Goal: Task Accomplishment & Management: Manage account settings

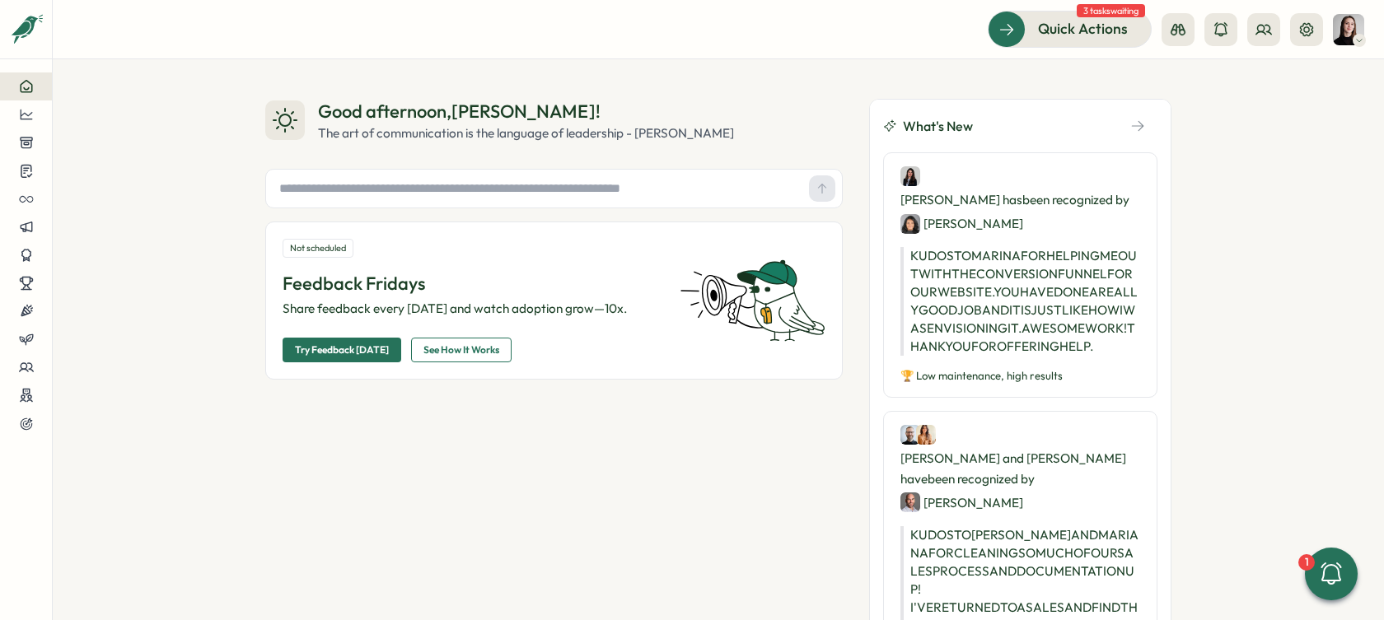
click at [1245, 35] on div at bounding box center [1241, 29] width 161 height 33
click at [1253, 34] on button at bounding box center [1263, 29] width 33 height 33
click at [1228, 83] on div "Org Members" at bounding box center [1264, 81] width 104 height 18
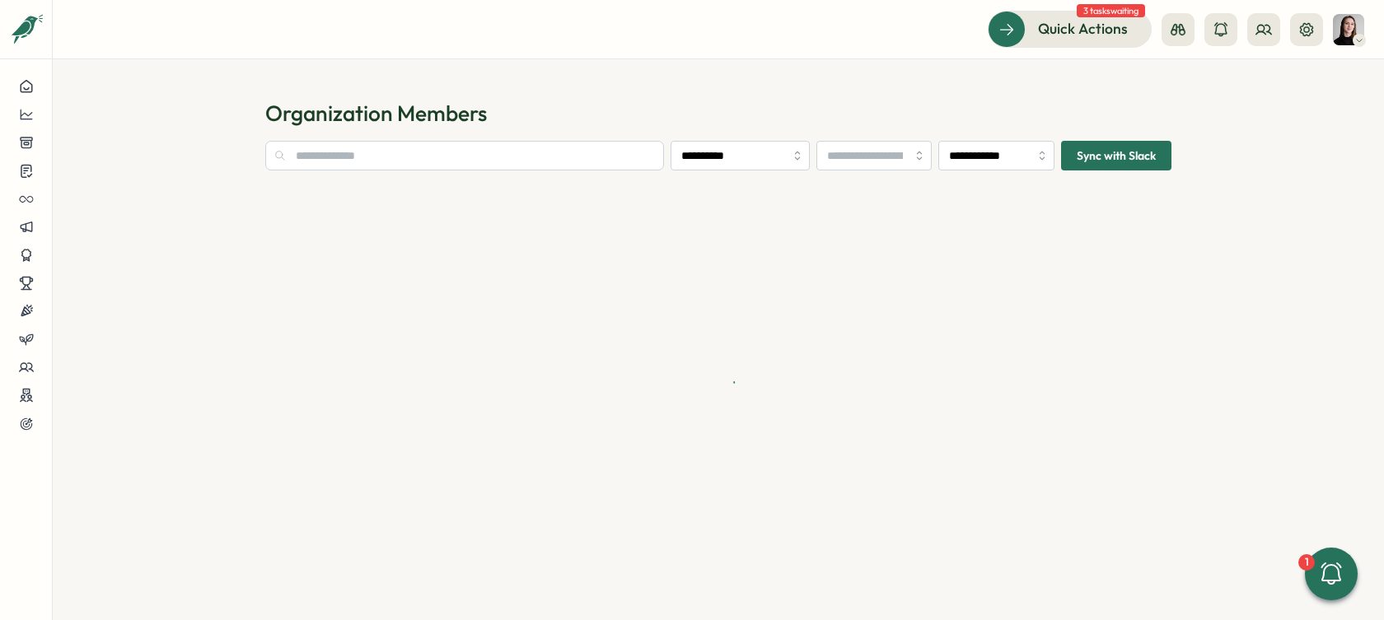
type input "**********"
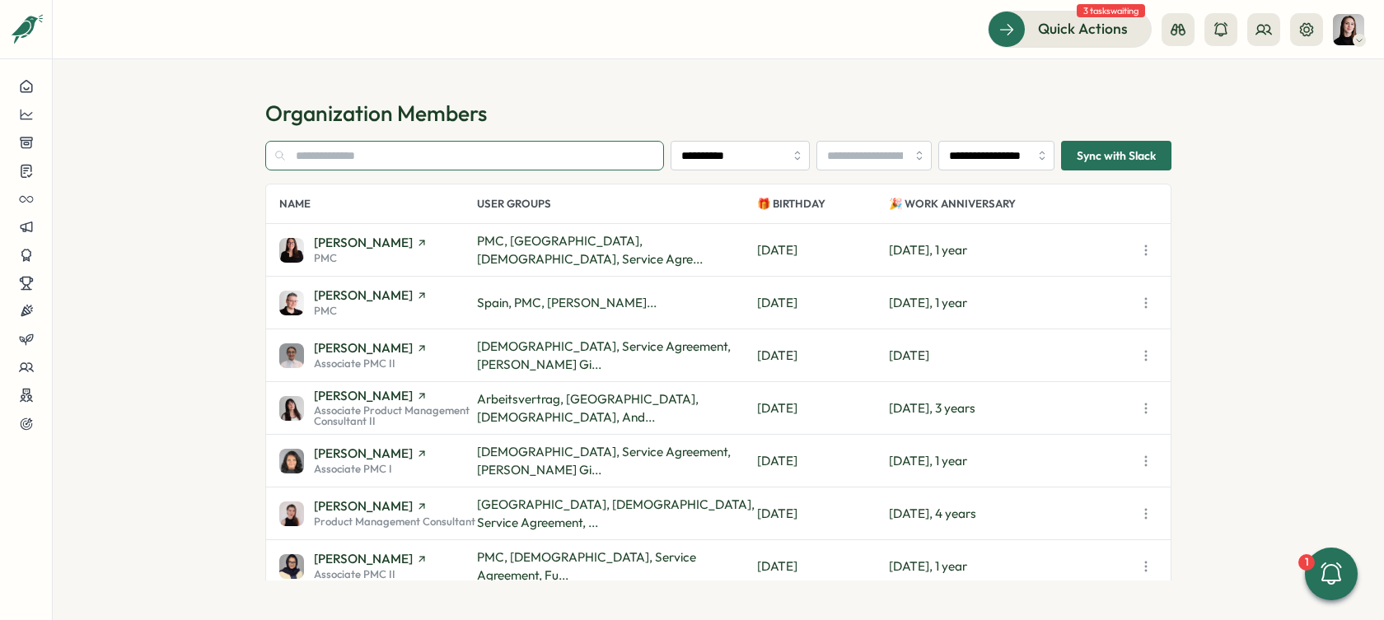
click at [431, 160] on input "text" at bounding box center [464, 156] width 399 height 30
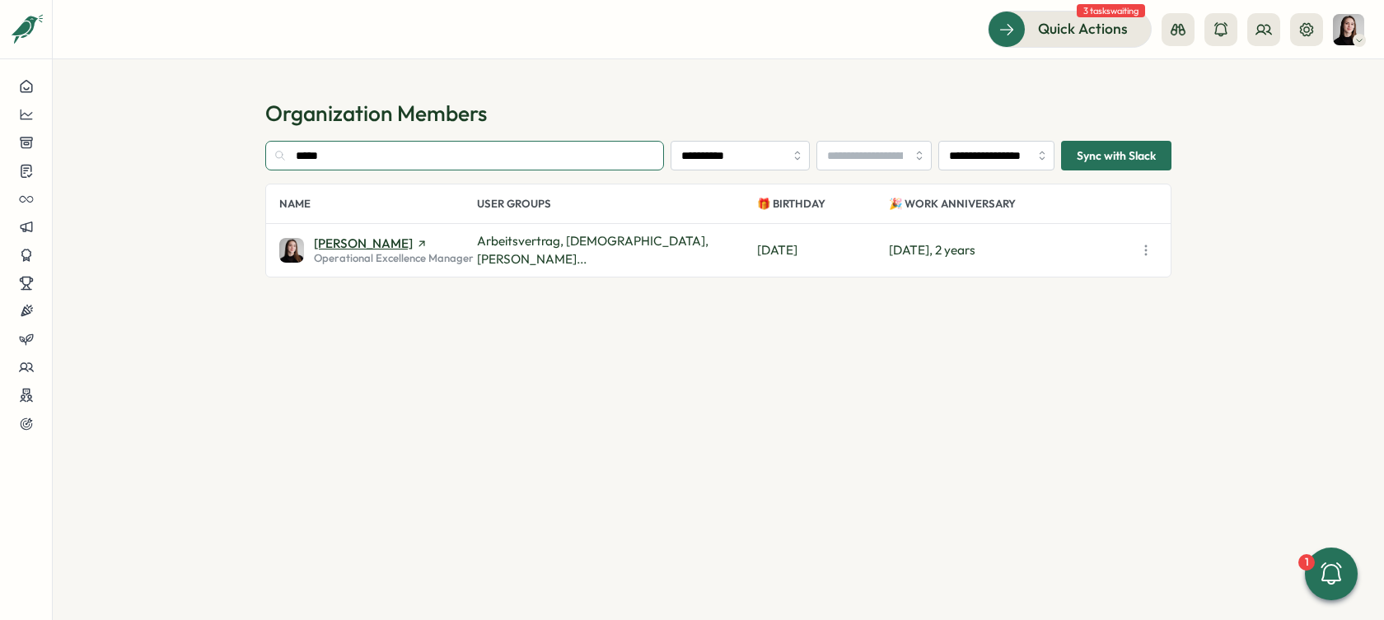
type input "*****"
click at [342, 237] on span "[PERSON_NAME]" at bounding box center [363, 243] width 99 height 12
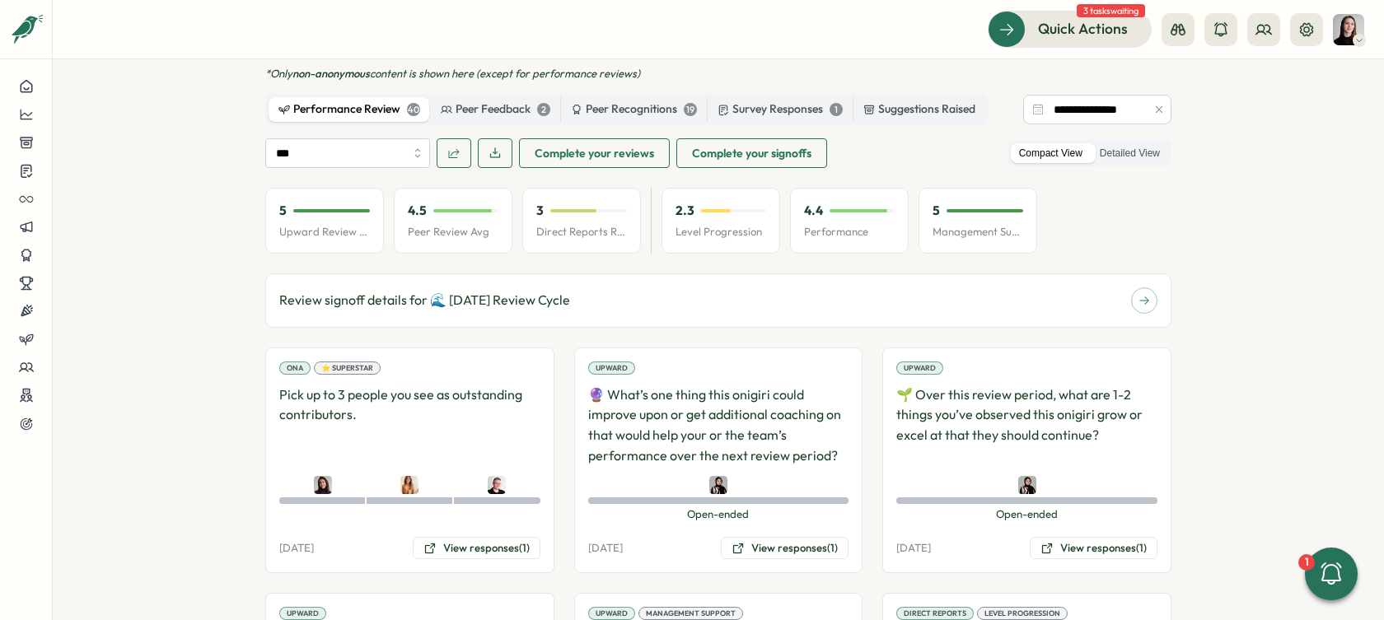
scroll to position [1206, 0]
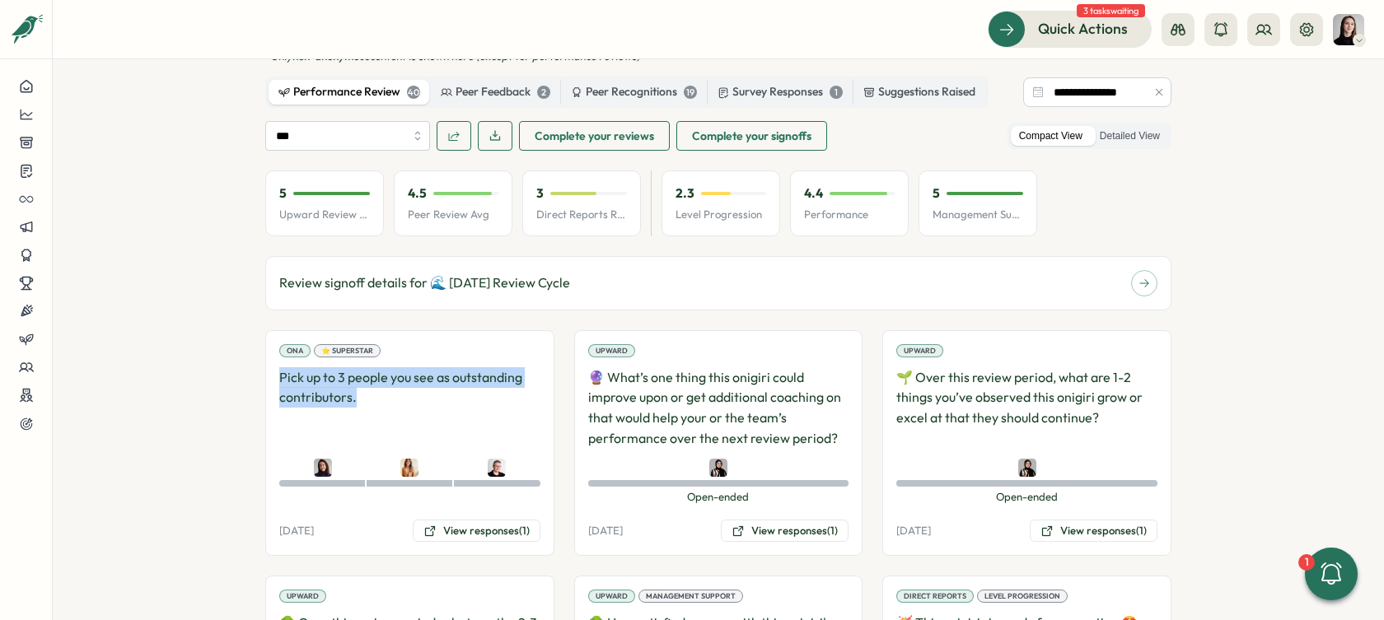
drag, startPoint x: 283, startPoint y: 355, endPoint x: 377, endPoint y: 371, distance: 95.3
click at [377, 371] on p "Pick up to 3 people you see as outstanding contributors." at bounding box center [409, 408] width 261 height 82
click at [389, 374] on p "Pick up to 3 people you see as outstanding contributors." at bounding box center [409, 408] width 261 height 82
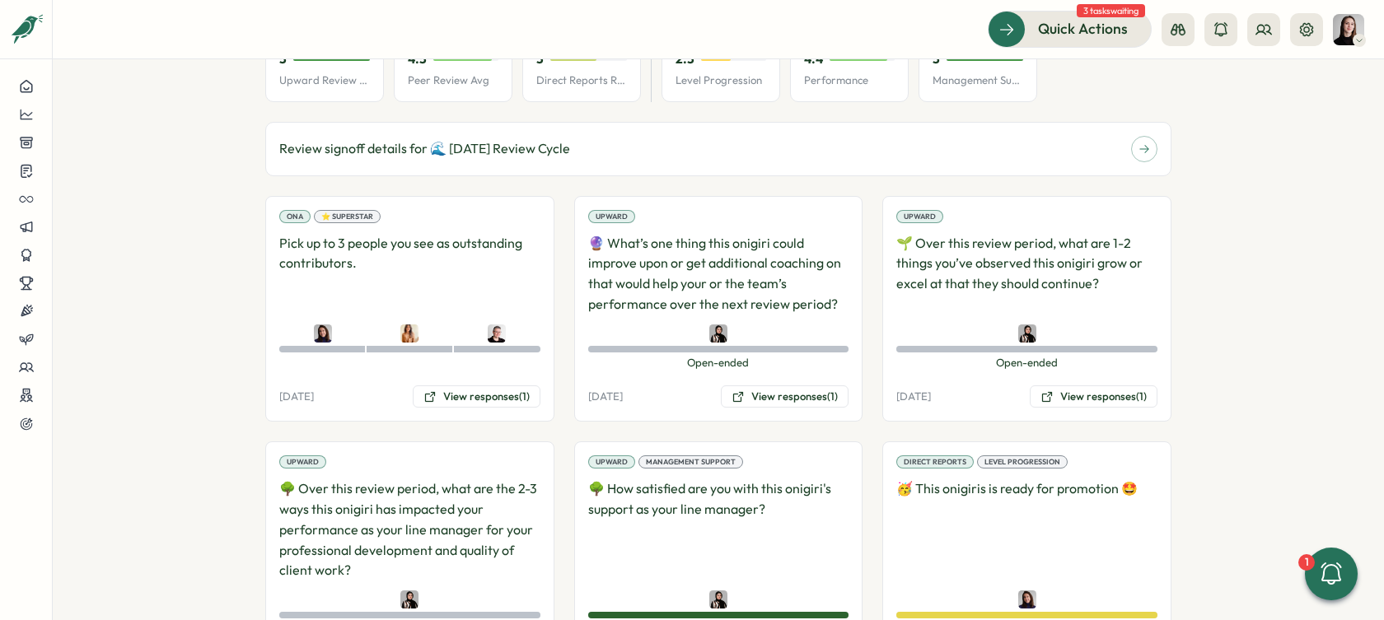
scroll to position [1338, 0]
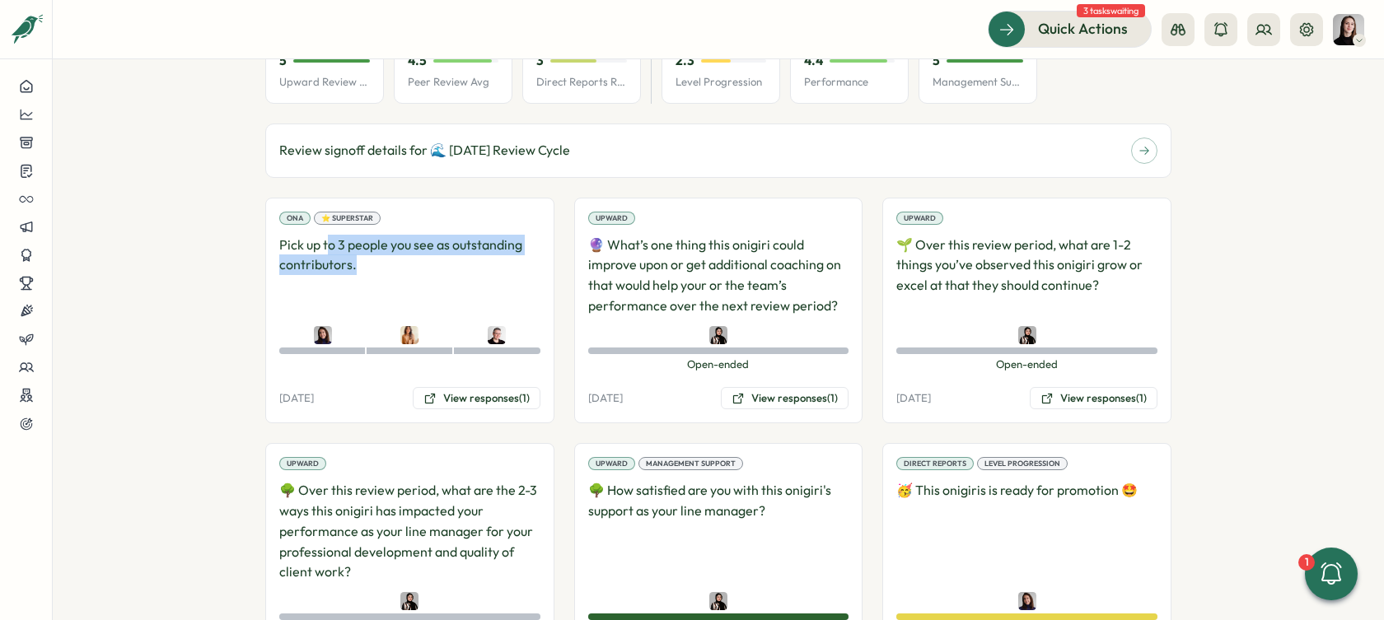
drag, startPoint x: 360, startPoint y: 232, endPoint x: 326, endPoint y: 228, distance: 34.0
click at [326, 235] on p "Pick up to 3 people you see as outstanding contributors." at bounding box center [409, 276] width 261 height 82
click at [466, 387] on button "View responses (1)" at bounding box center [477, 398] width 128 height 23
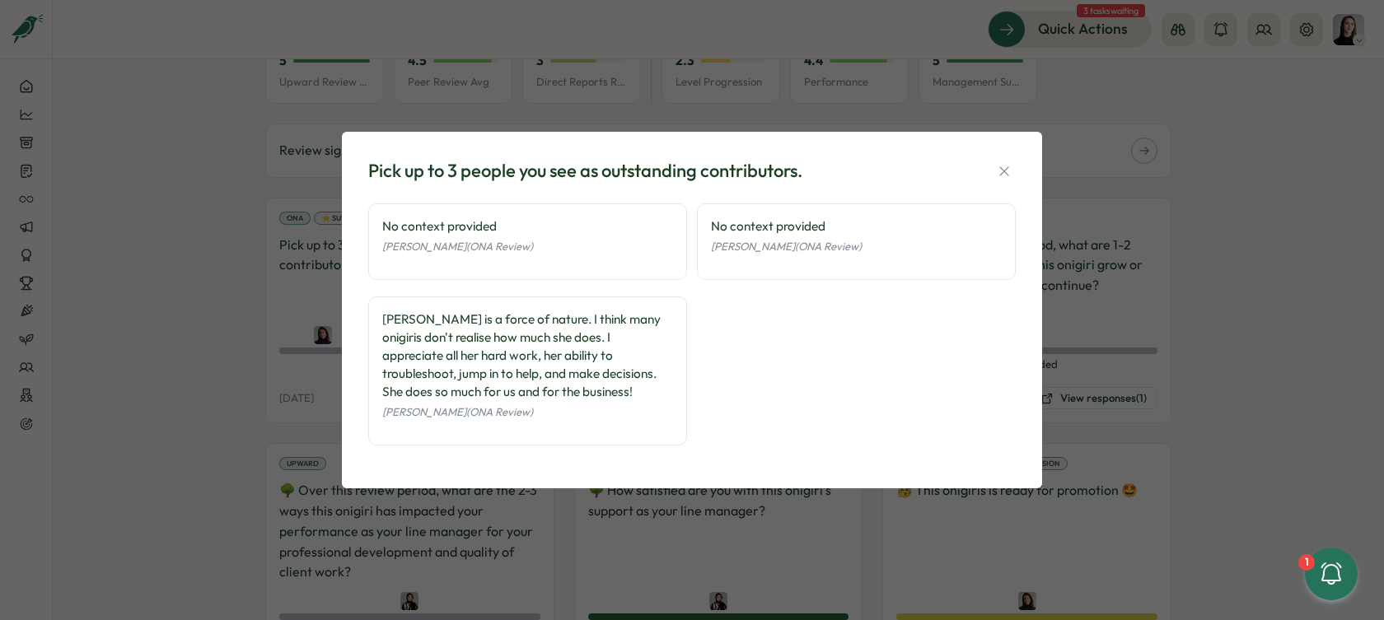
click at [327, 311] on div "Pick up to 3 people you see as outstanding contributors. No context provided [P…" at bounding box center [692, 310] width 1384 height 620
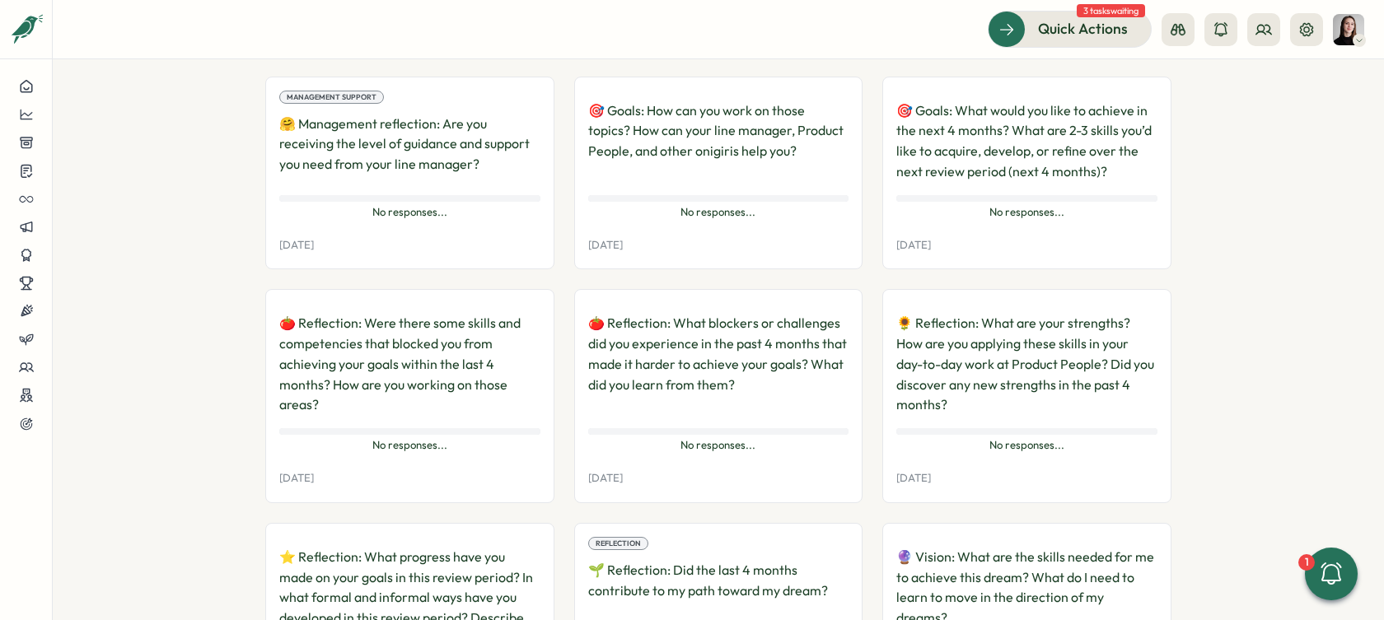
scroll to position [3245, 0]
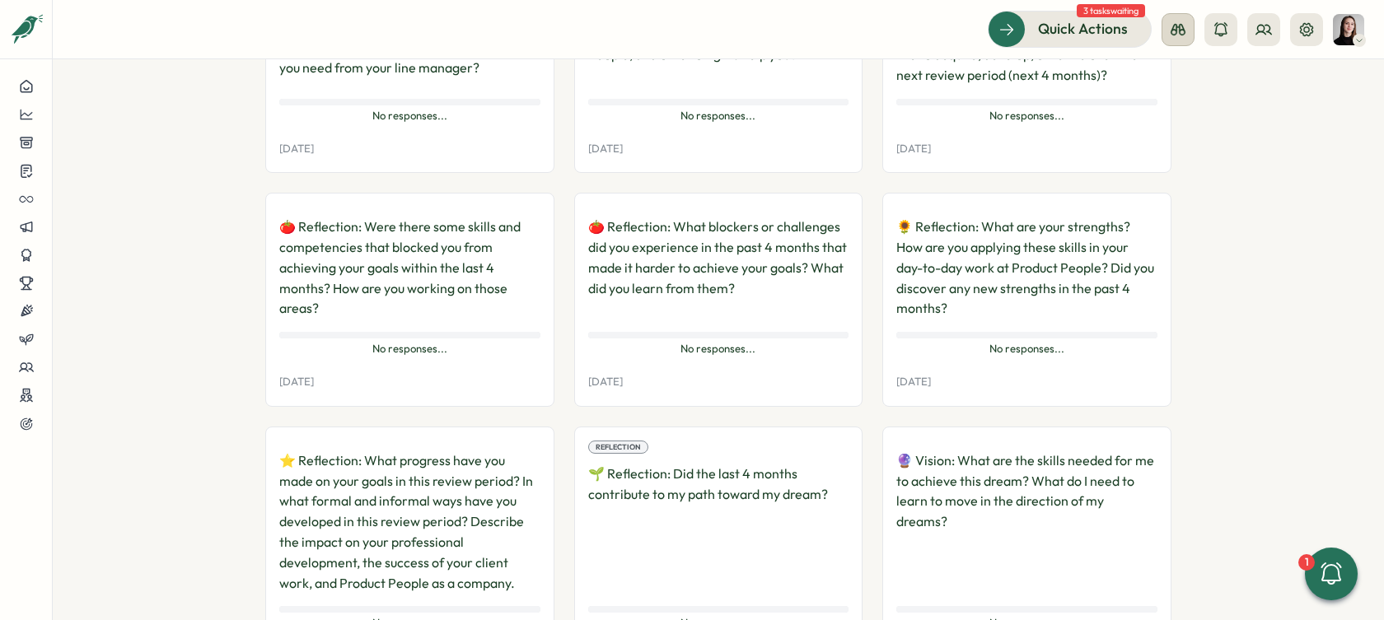
click at [1178, 30] on icon at bounding box center [1178, 29] width 16 height 16
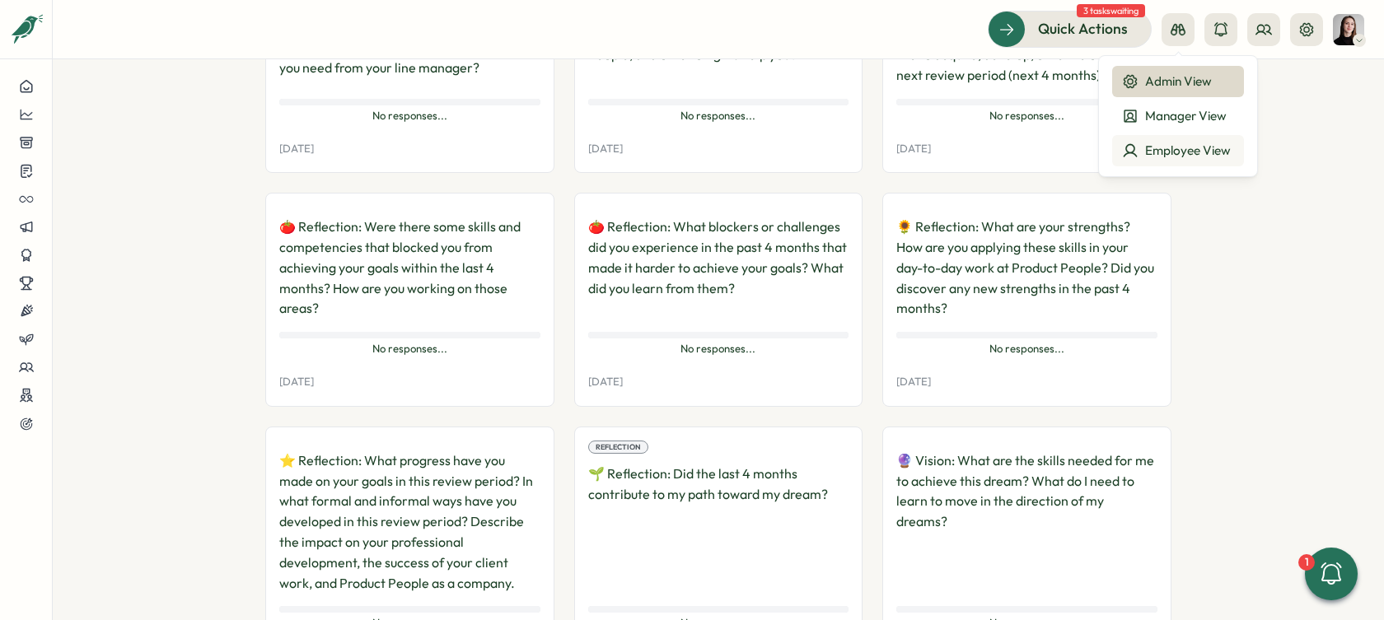
click at [1180, 149] on div "Employee View" at bounding box center [1178, 151] width 112 height 18
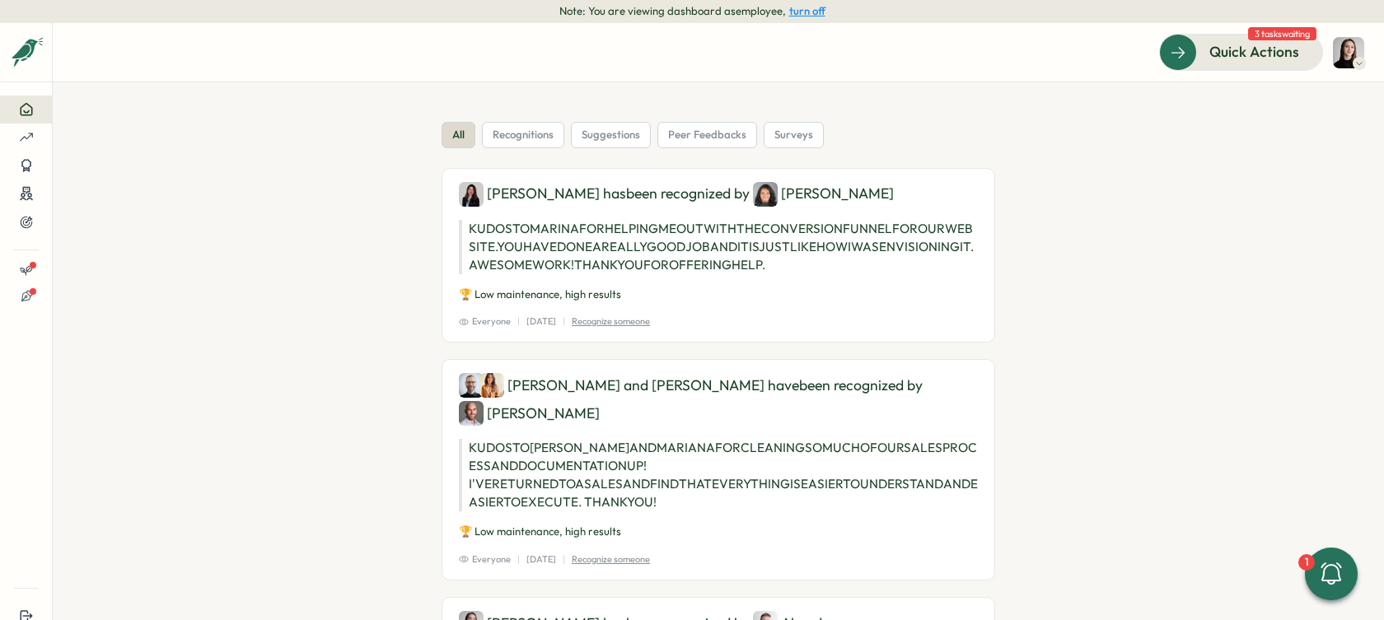
click at [1339, 50] on img at bounding box center [1348, 52] width 31 height 31
drag, startPoint x: 161, startPoint y: 118, endPoint x: 103, endPoint y: 130, distance: 59.0
click at [157, 119] on section "all recognitions suggestions peer feedbacks surveys Marina has been recognized …" at bounding box center [718, 351] width 1331 height 538
click at [21, 98] on button at bounding box center [26, 110] width 52 height 28
click at [24, 144] on icon at bounding box center [26, 137] width 15 height 15
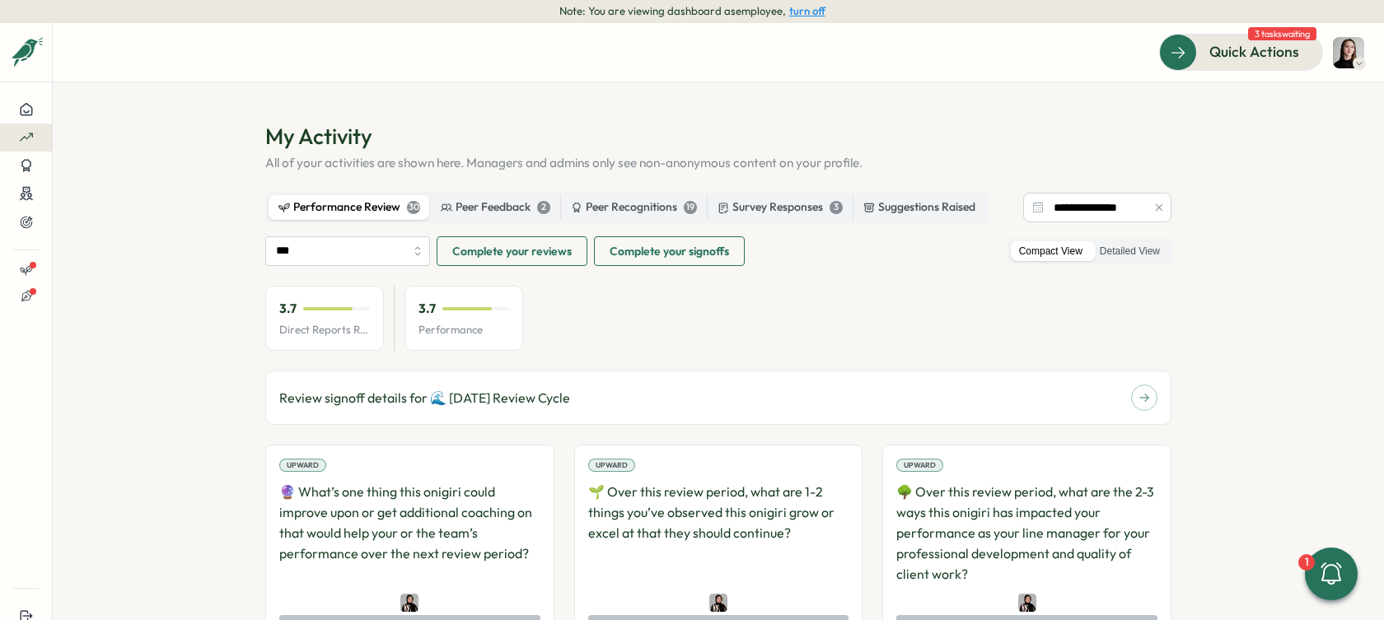
click at [235, 174] on section "**********" at bounding box center [718, 351] width 1331 height 538
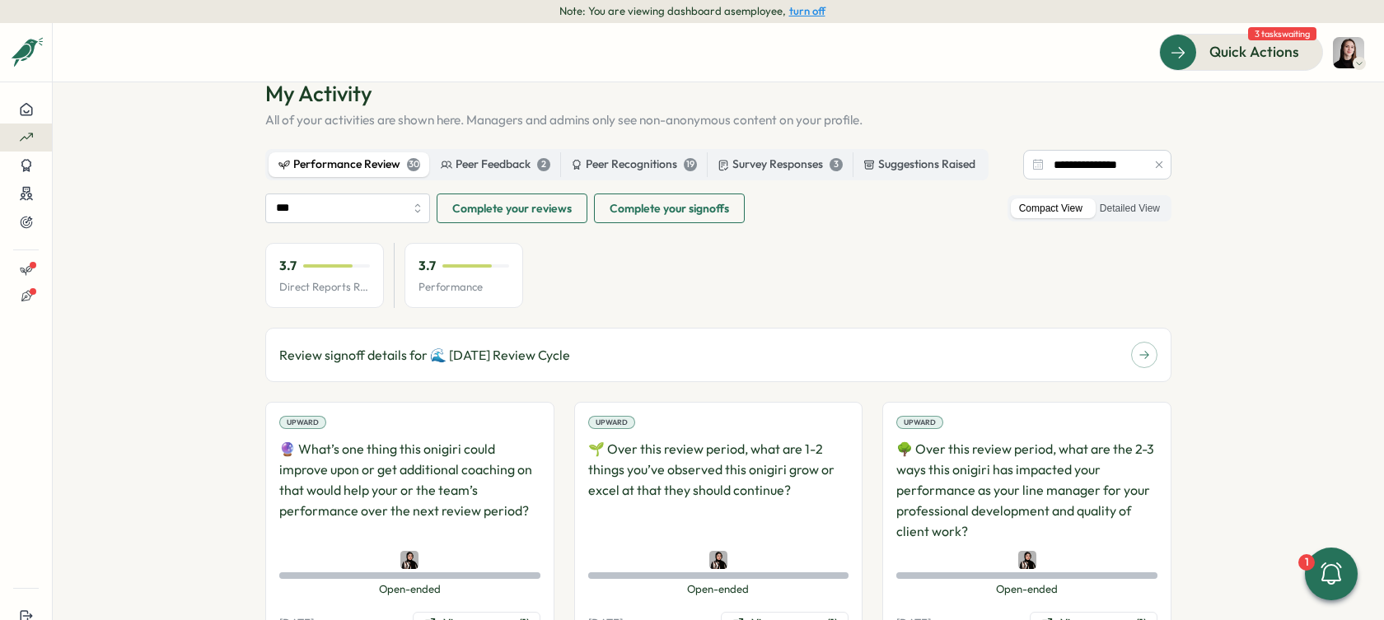
scroll to position [50, 0]
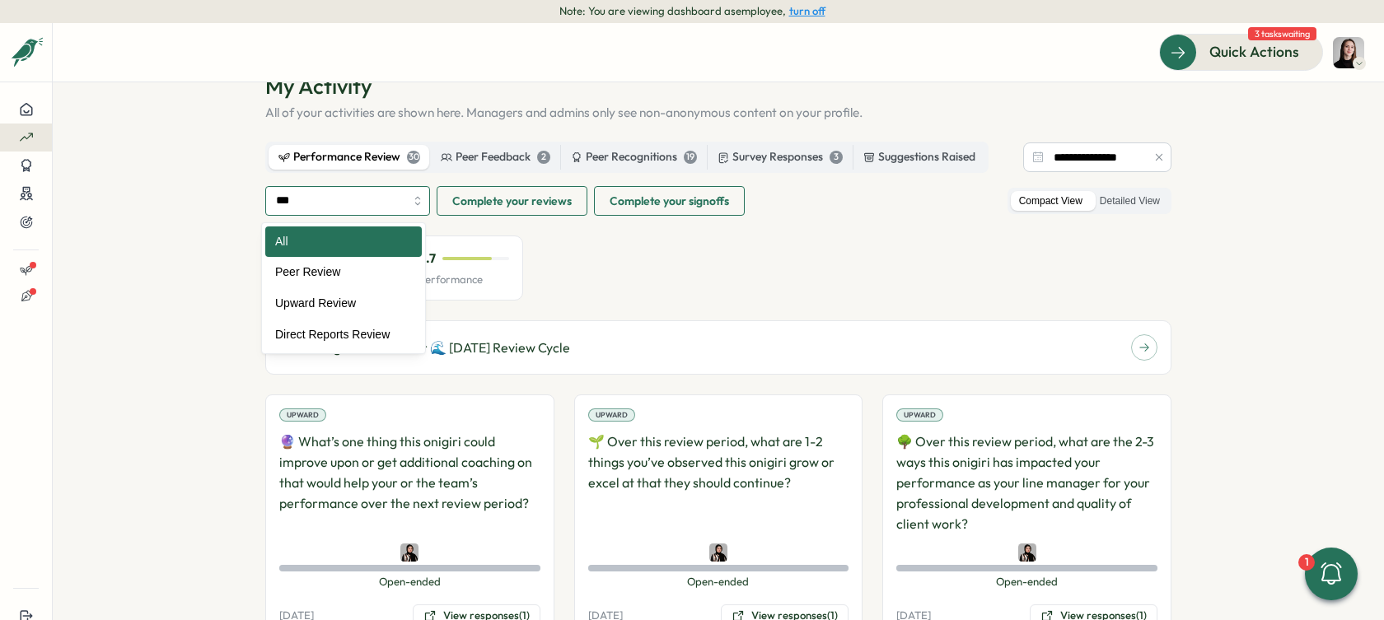
click at [340, 194] on input "***" at bounding box center [347, 201] width 165 height 30
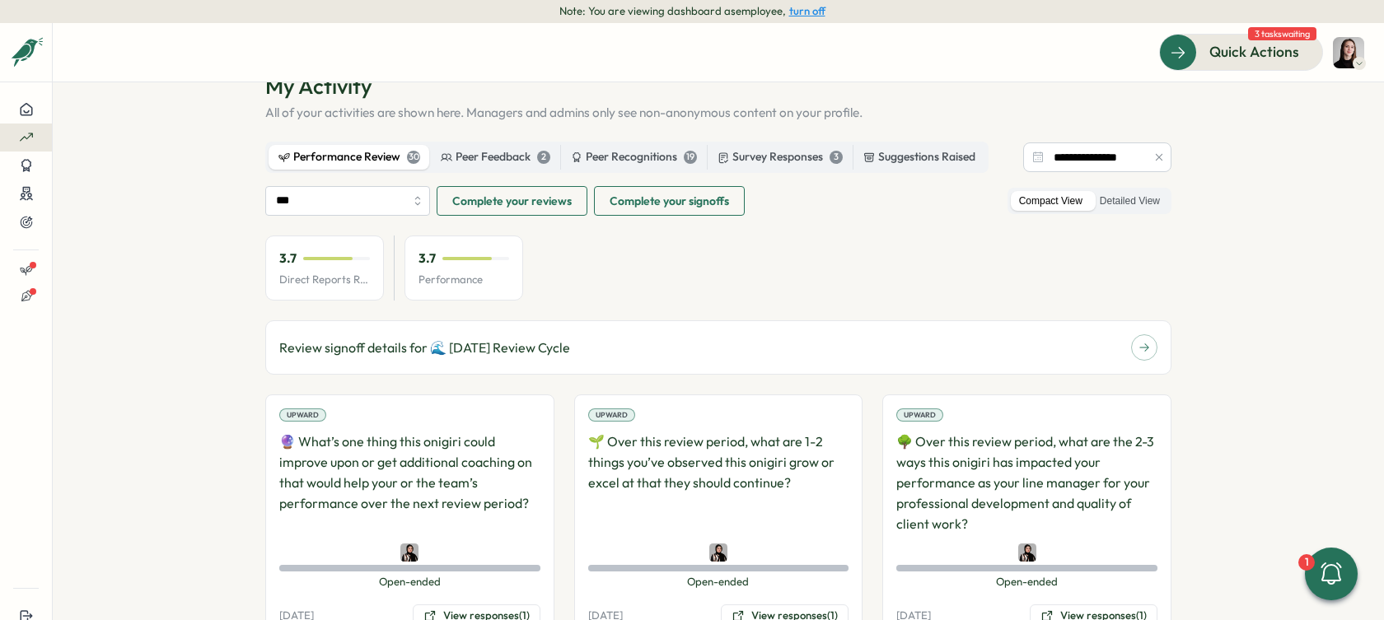
drag, startPoint x: 191, startPoint y: 246, endPoint x: 245, endPoint y: 233, distance: 55.9
click at [191, 246] on section "**********" at bounding box center [718, 351] width 1331 height 538
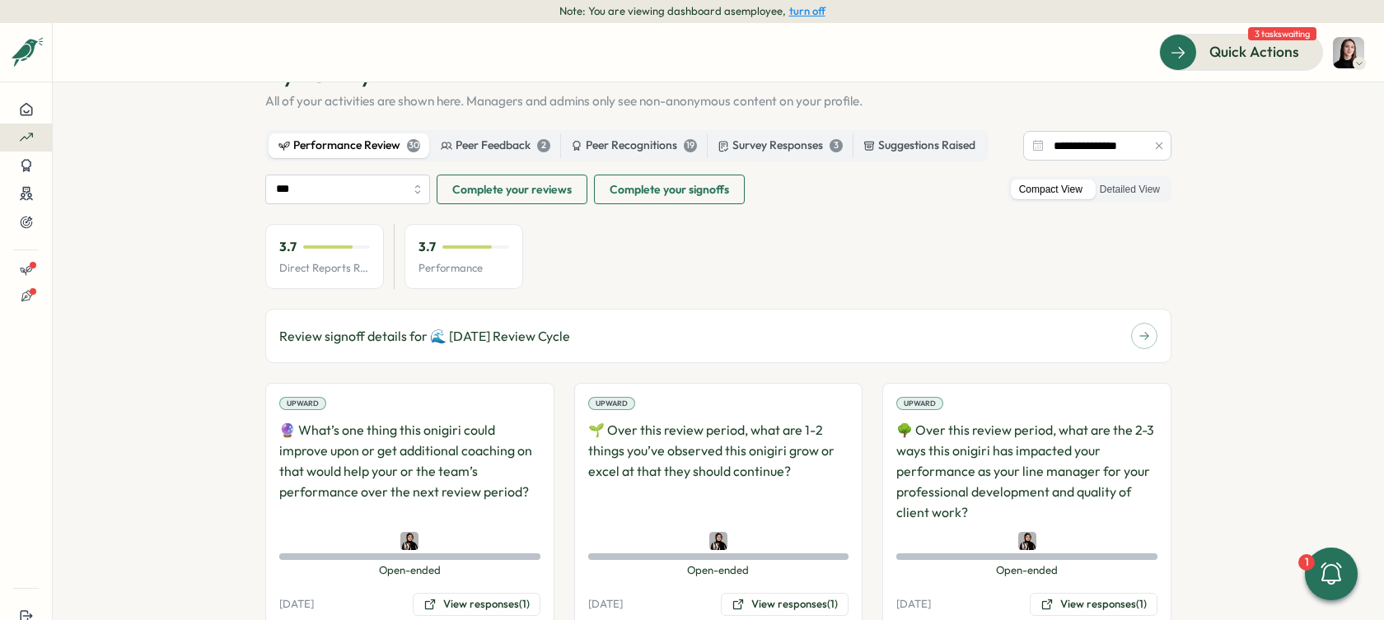
scroll to position [55, 0]
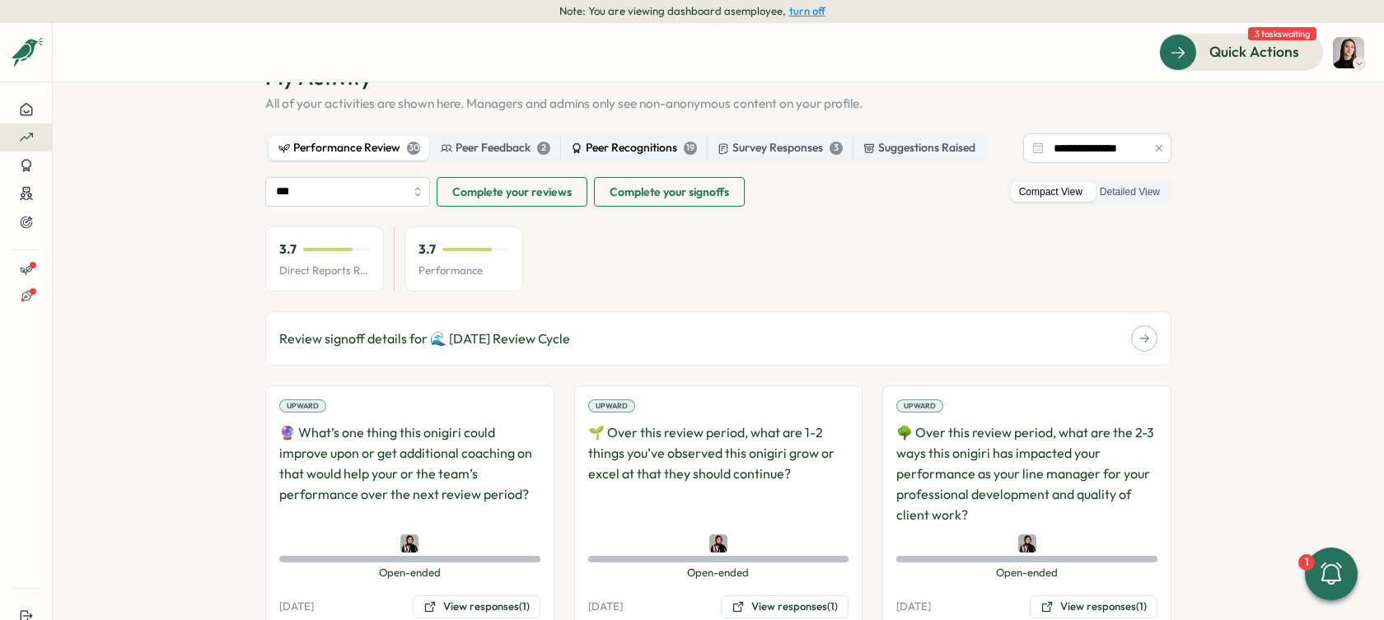
scroll to position [61, 0]
click at [320, 192] on div "Direct Reports Review Avg" at bounding box center [320, 194] width 151 height 26
click at [200, 333] on section "**********" at bounding box center [718, 351] width 1331 height 538
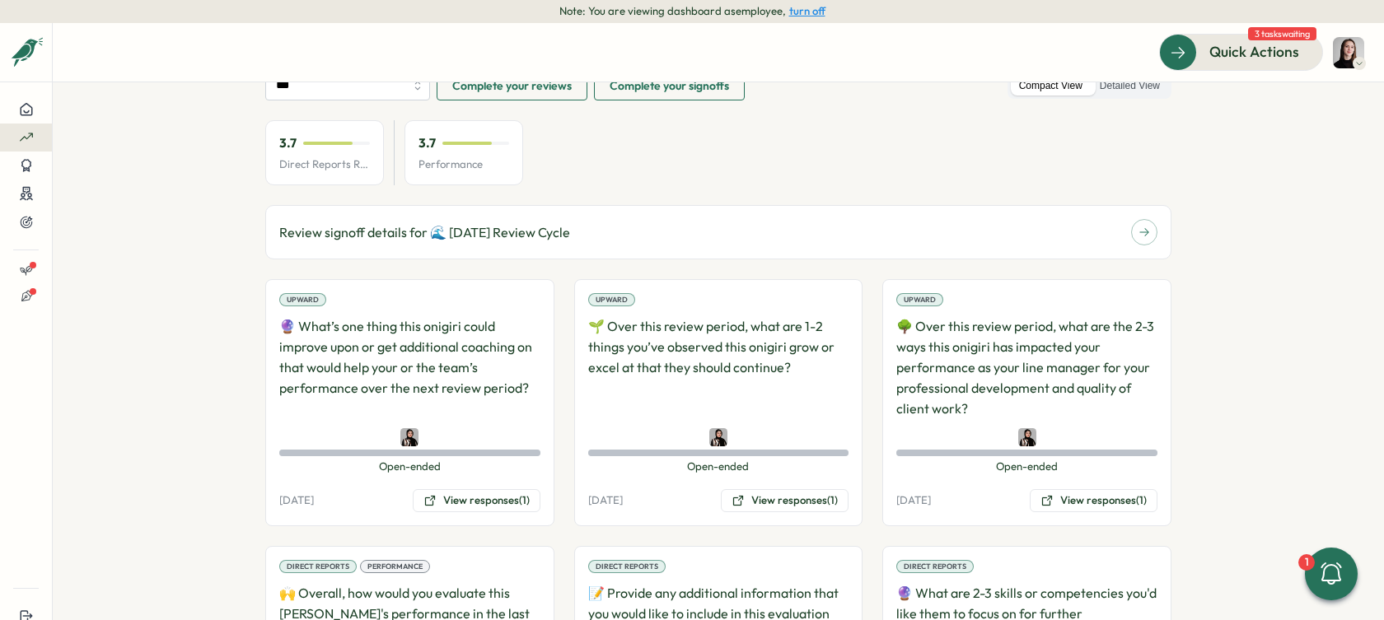
scroll to position [0, 0]
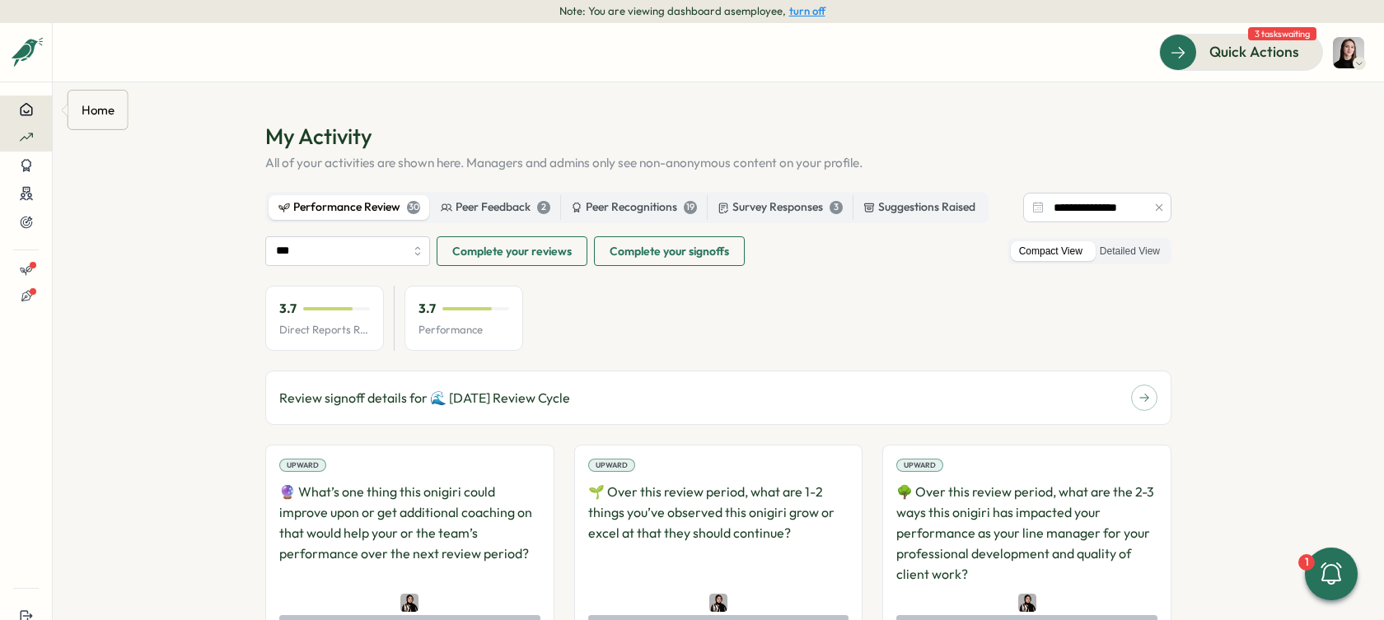
click at [26, 110] on icon at bounding box center [26, 109] width 15 height 15
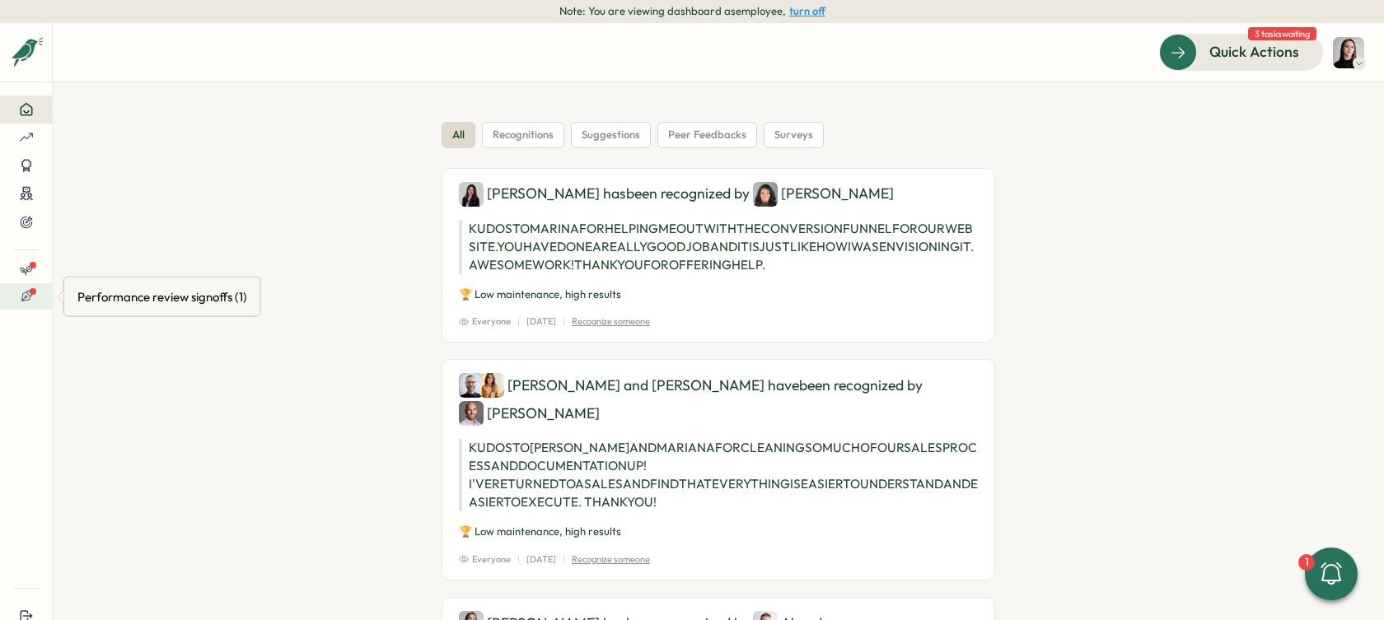
click at [23, 291] on icon at bounding box center [26, 296] width 13 height 13
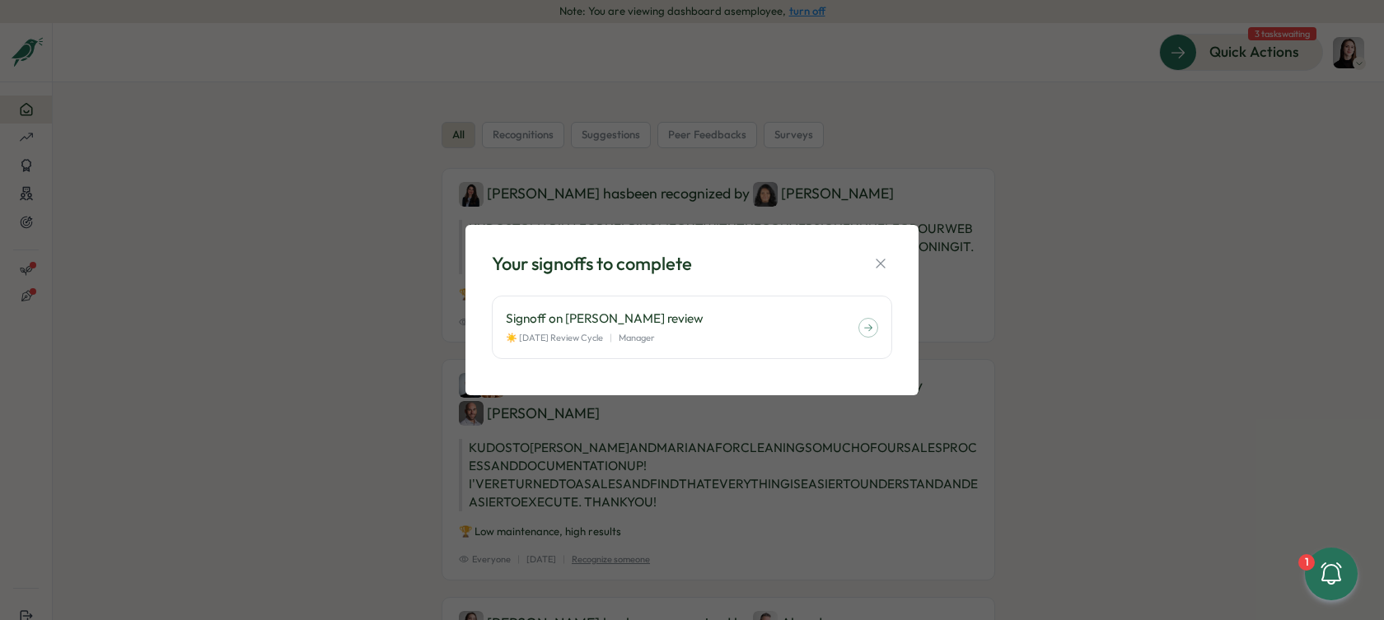
click at [26, 266] on div "Your signoffs to complete Signoff on Sana Naqvi's review ☀️ August 2025 Review …" at bounding box center [692, 310] width 1384 height 620
click at [880, 267] on icon "button" at bounding box center [880, 263] width 16 height 16
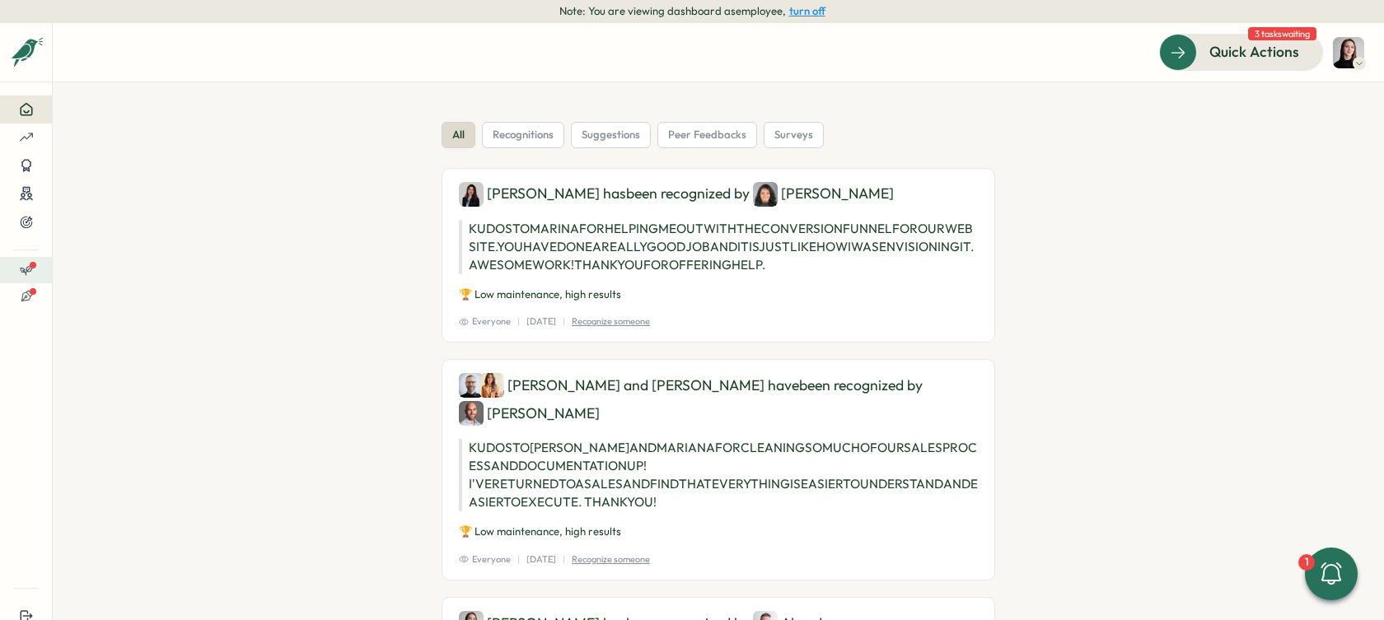
click at [27, 261] on button at bounding box center [26, 270] width 52 height 26
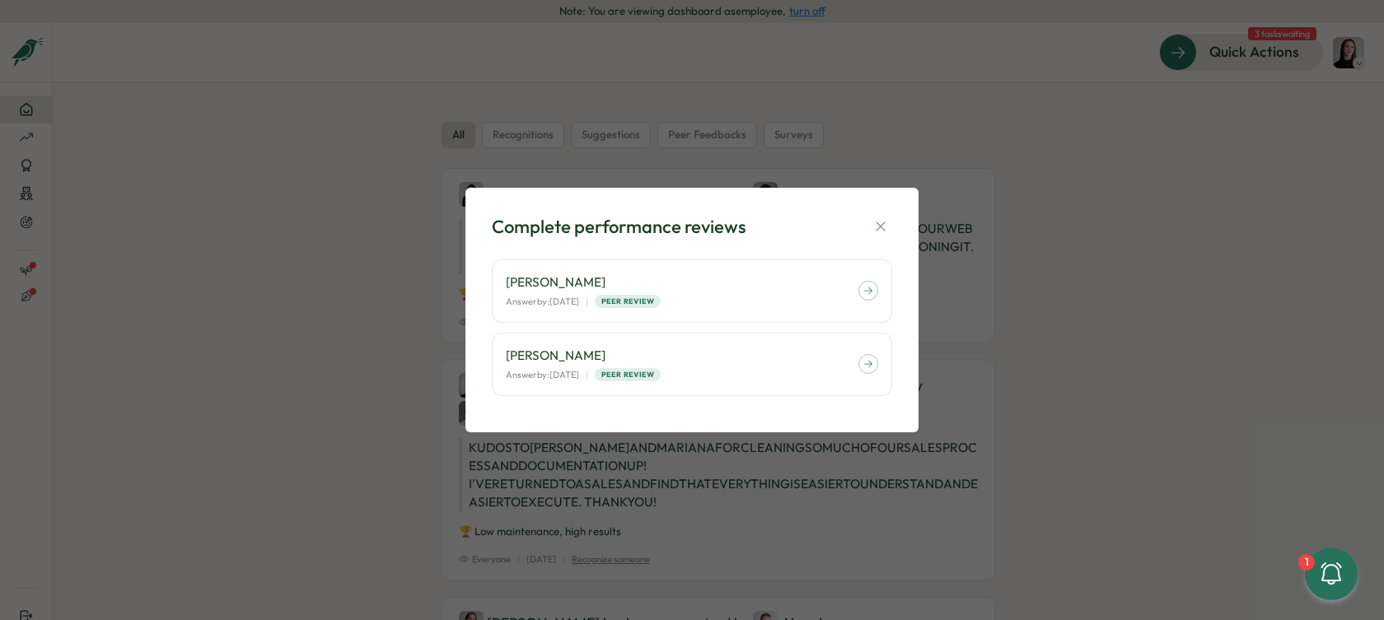
click at [899, 228] on div "Complete performance reviews Friederike Giese Answer by: September 30 | Peer Re…" at bounding box center [691, 310] width 453 height 245
click at [888, 222] on icon "button" at bounding box center [880, 226] width 16 height 16
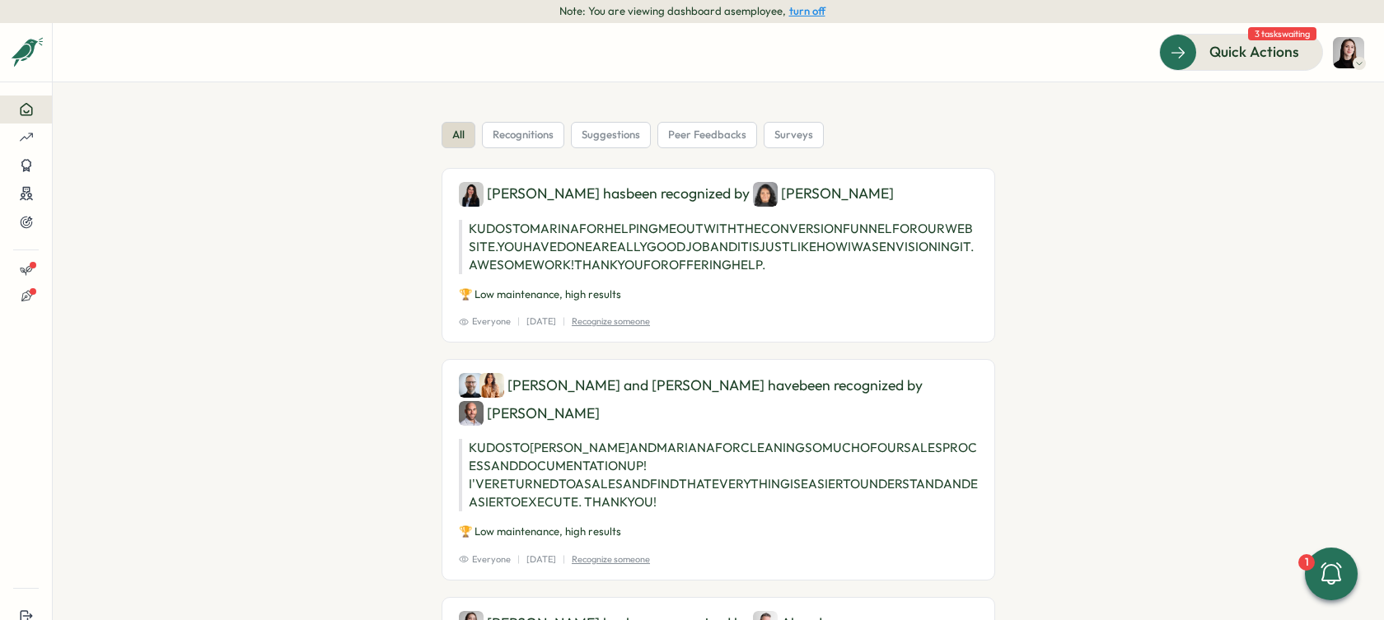
click at [29, 45] on icon "Expand sidebar" at bounding box center [26, 52] width 16 height 16
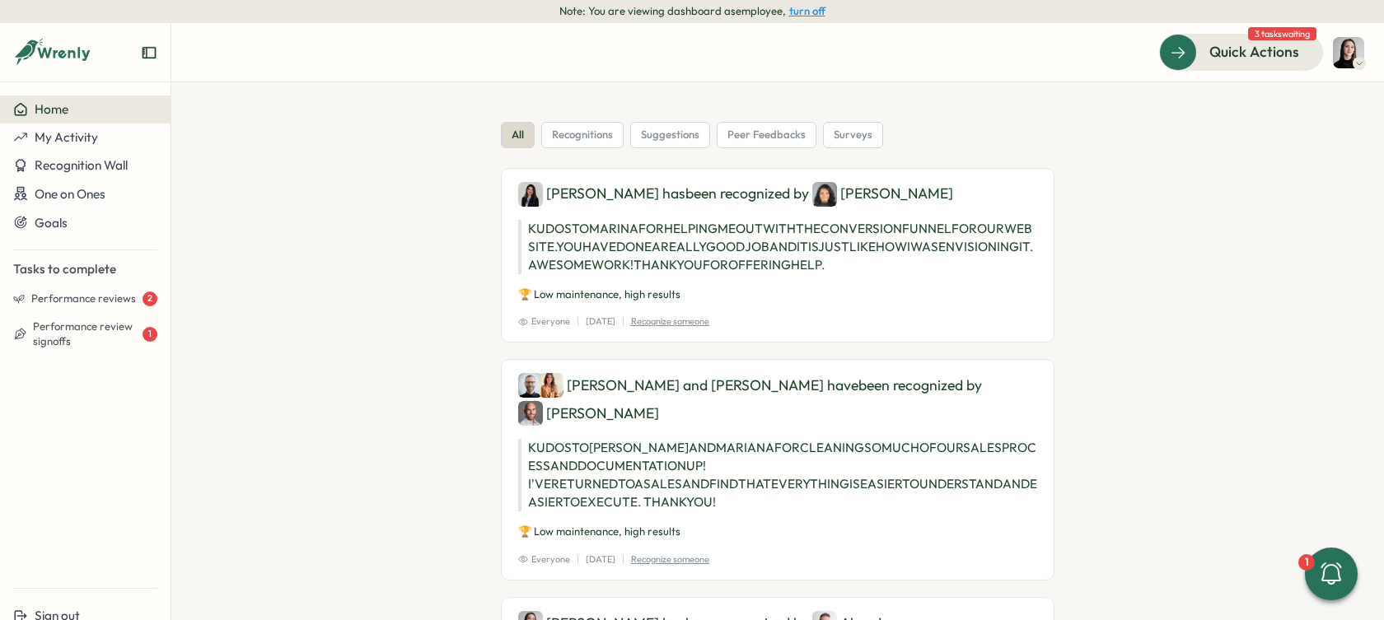
click at [103, 115] on div "Home" at bounding box center [85, 109] width 144 height 15
click at [790, 14] on button "turn off" at bounding box center [807, 11] width 36 height 12
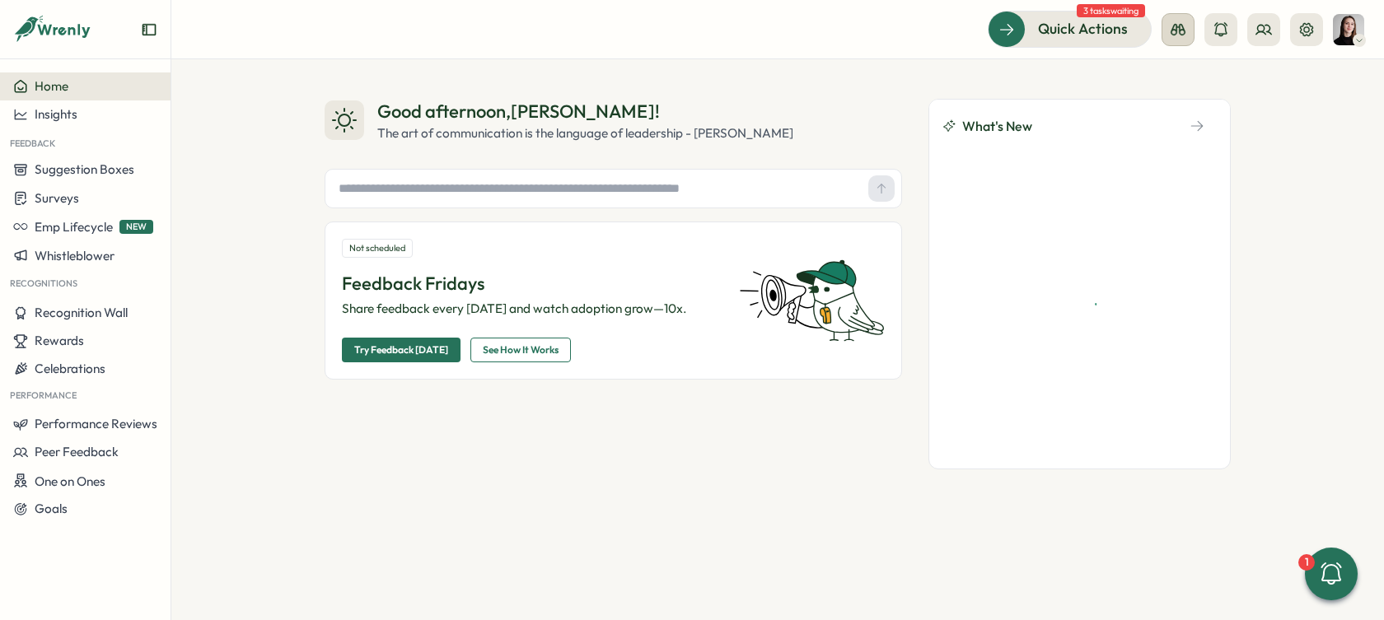
drag, startPoint x: 1181, startPoint y: 26, endPoint x: 1176, endPoint y: 39, distance: 14.1
click at [1181, 26] on icon at bounding box center [1178, 29] width 16 height 16
click at [1160, 114] on div "Manager View" at bounding box center [1178, 116] width 112 height 18
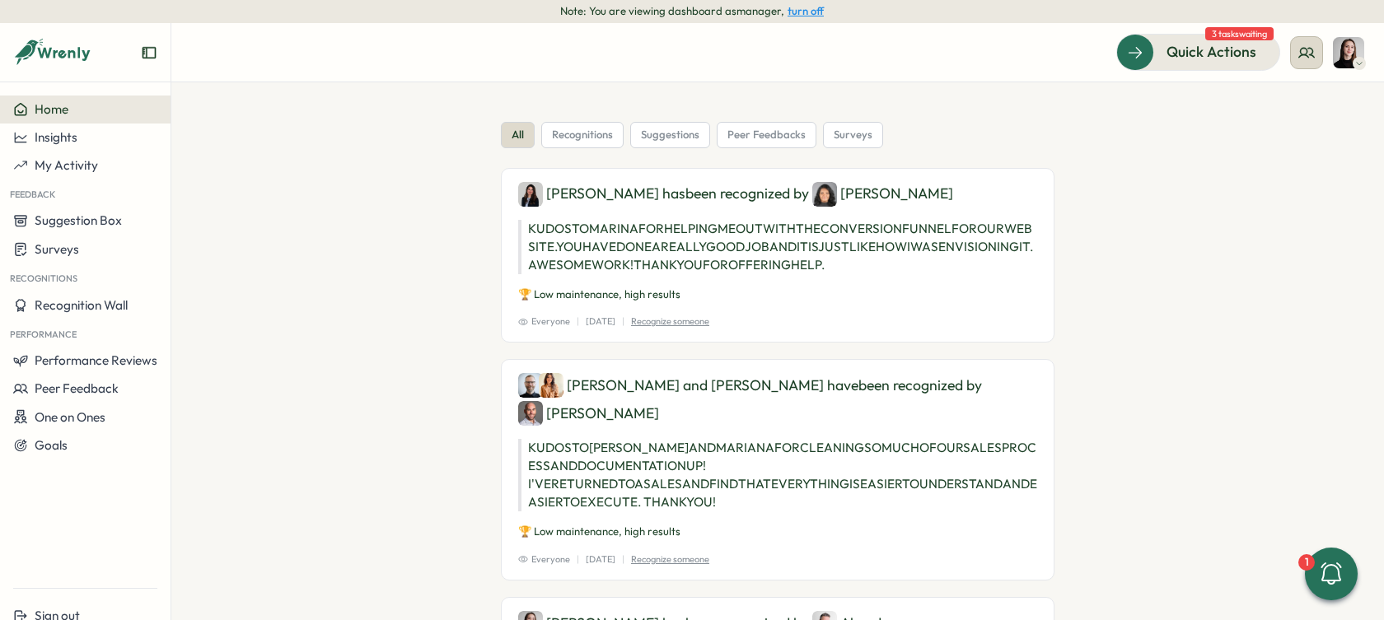
click at [1321, 49] on button at bounding box center [1306, 52] width 33 height 33
click at [1310, 103] on div "My Team" at bounding box center [1307, 105] width 104 height 18
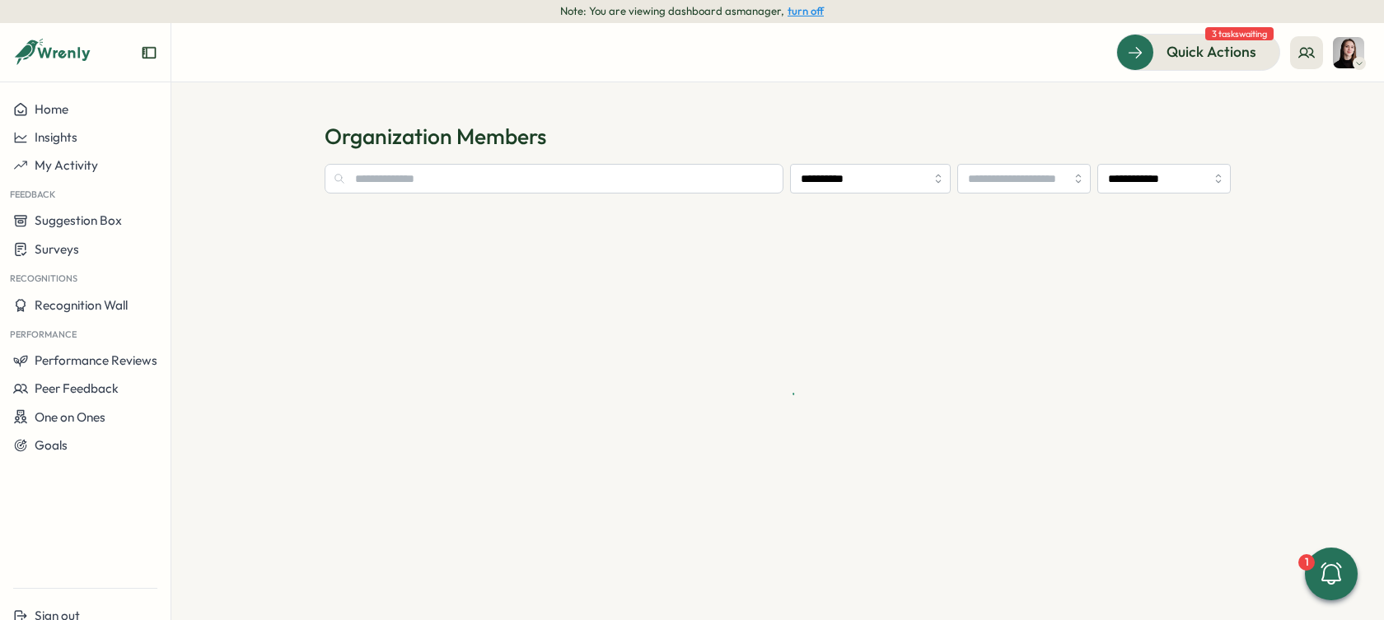
type input "**********"
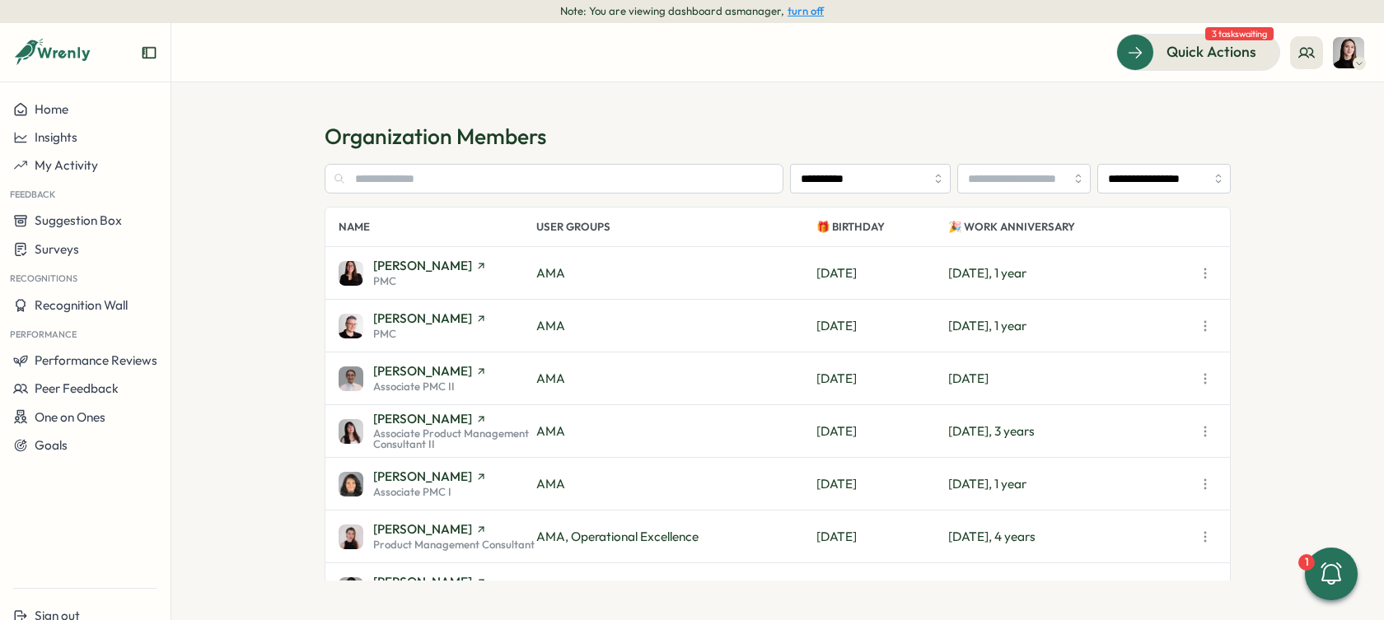
click at [453, 274] on div "[PERSON_NAME] PMC" at bounding box center [430, 272] width 114 height 27
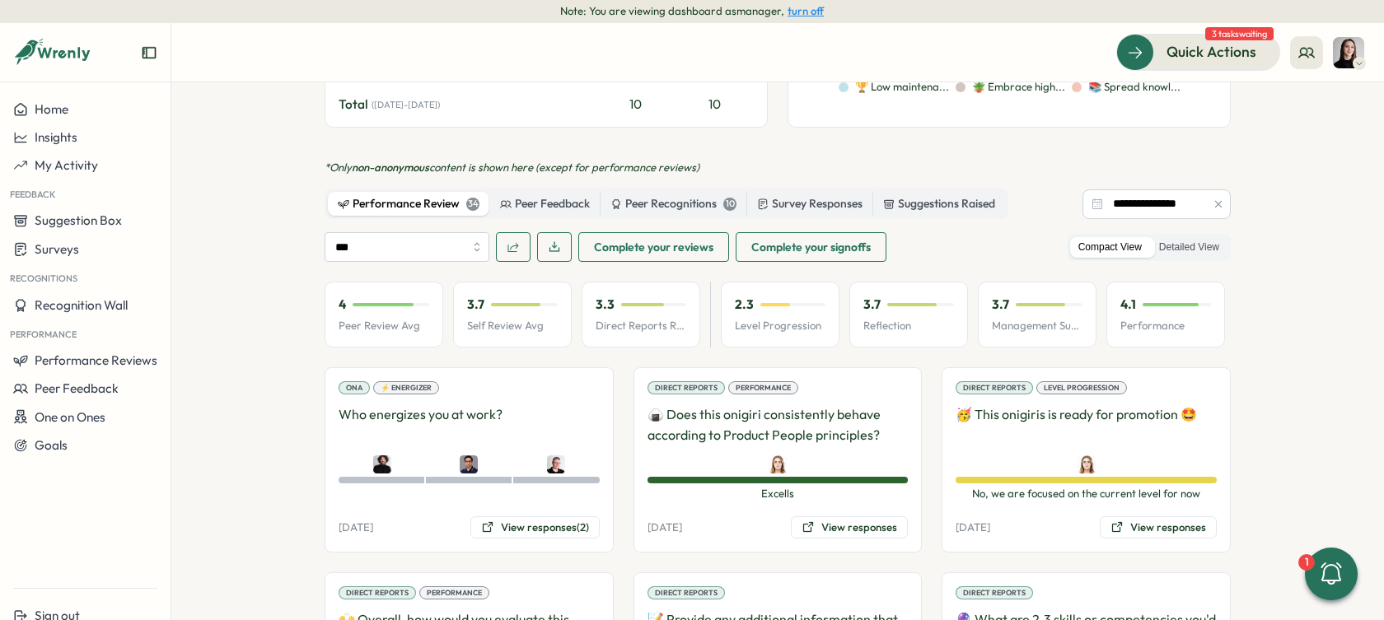
scroll to position [1038, 0]
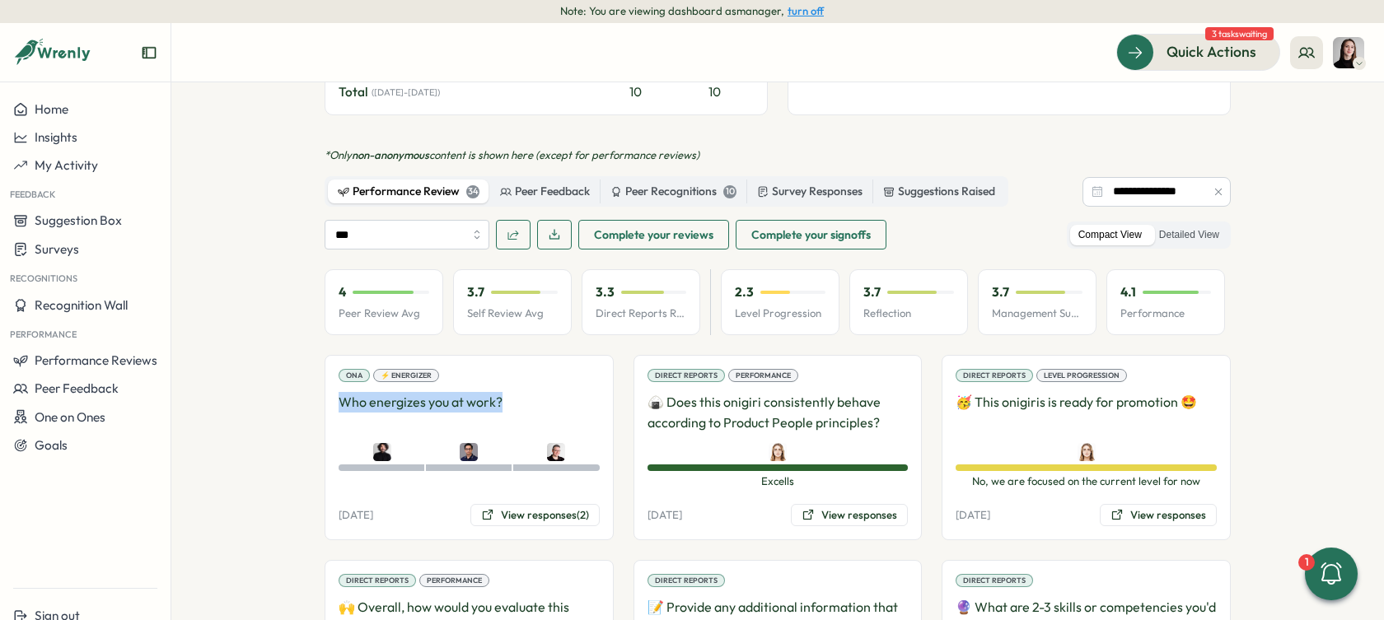
drag, startPoint x: 509, startPoint y: 379, endPoint x: 330, endPoint y: 372, distance: 178.9
click at [330, 372] on div "ONA ⚡ Energizer Who energizes you at work? user_select user_select user_select …" at bounding box center [469, 447] width 289 height 185
click at [283, 366] on section "**********" at bounding box center [777, 351] width 1212 height 538
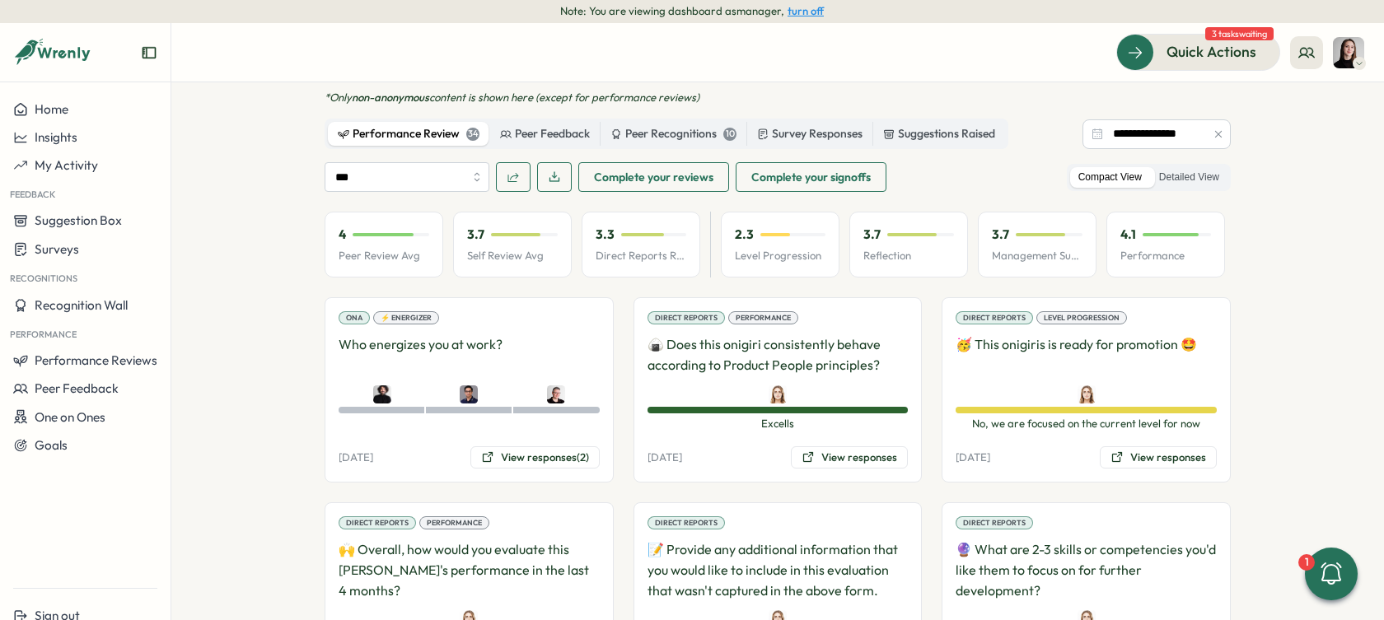
scroll to position [1113, 0]
